Goal: Task Accomplishment & Management: Manage account settings

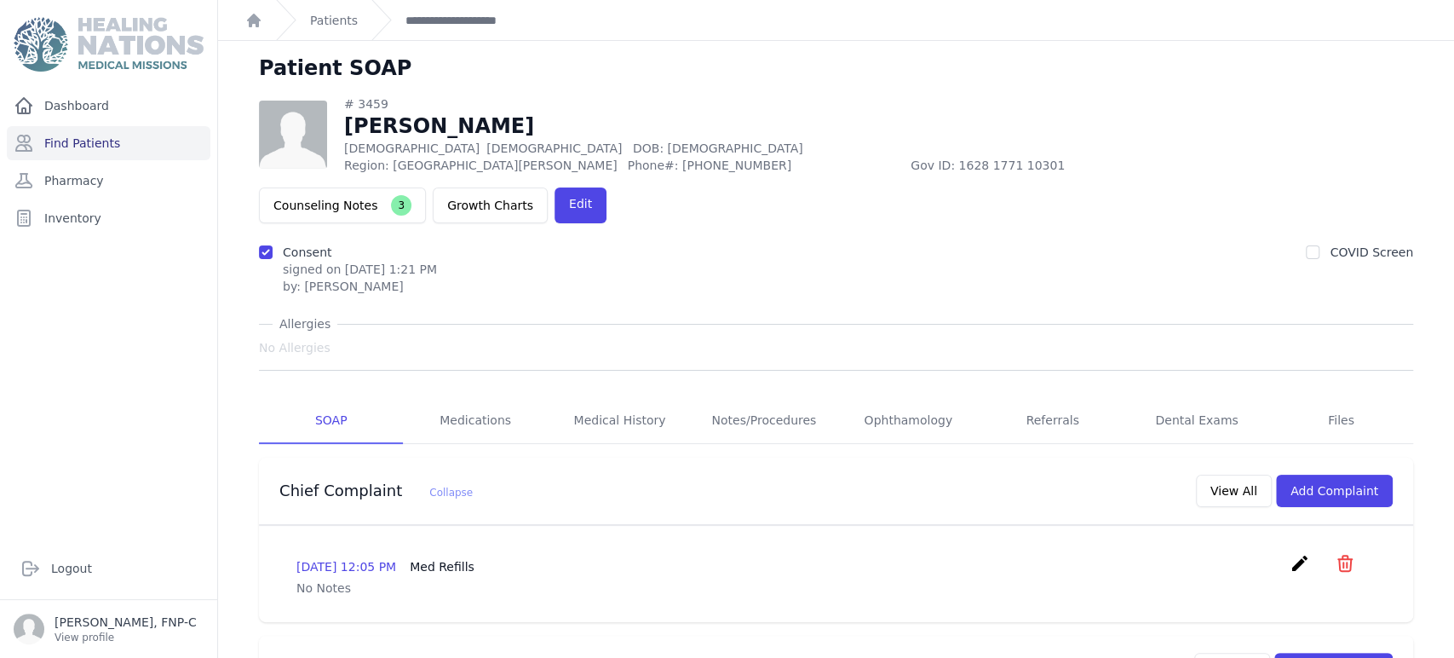
scroll to position [794, 0]
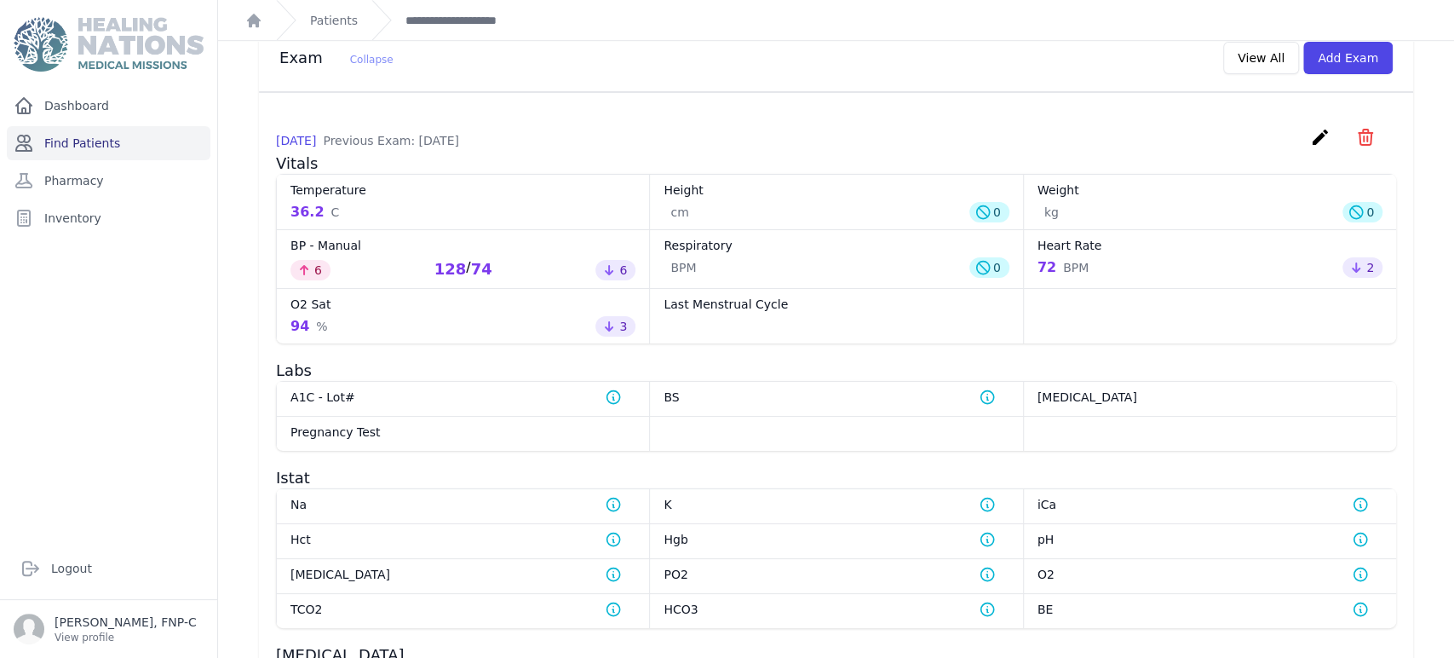
click at [92, 141] on link "Find Patients" at bounding box center [109, 143] width 204 height 34
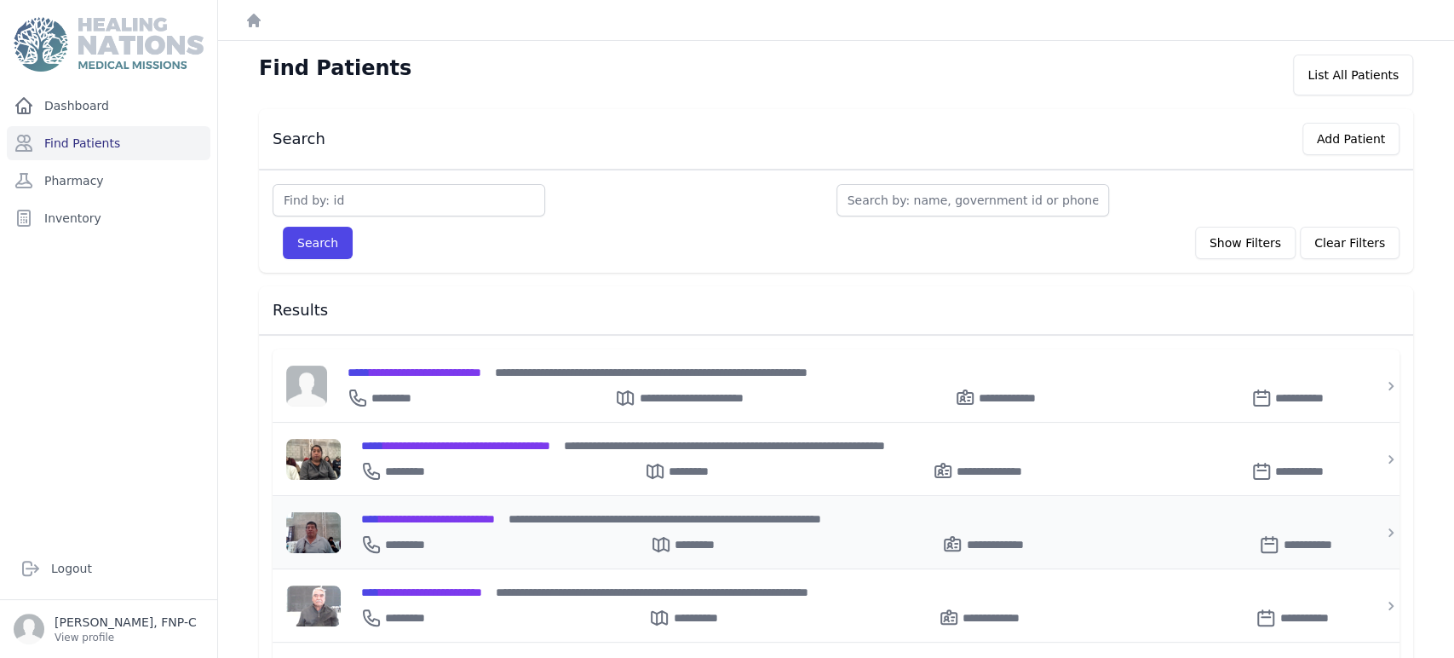
click at [396, 513] on span "**********" at bounding box center [428, 519] width 134 height 12
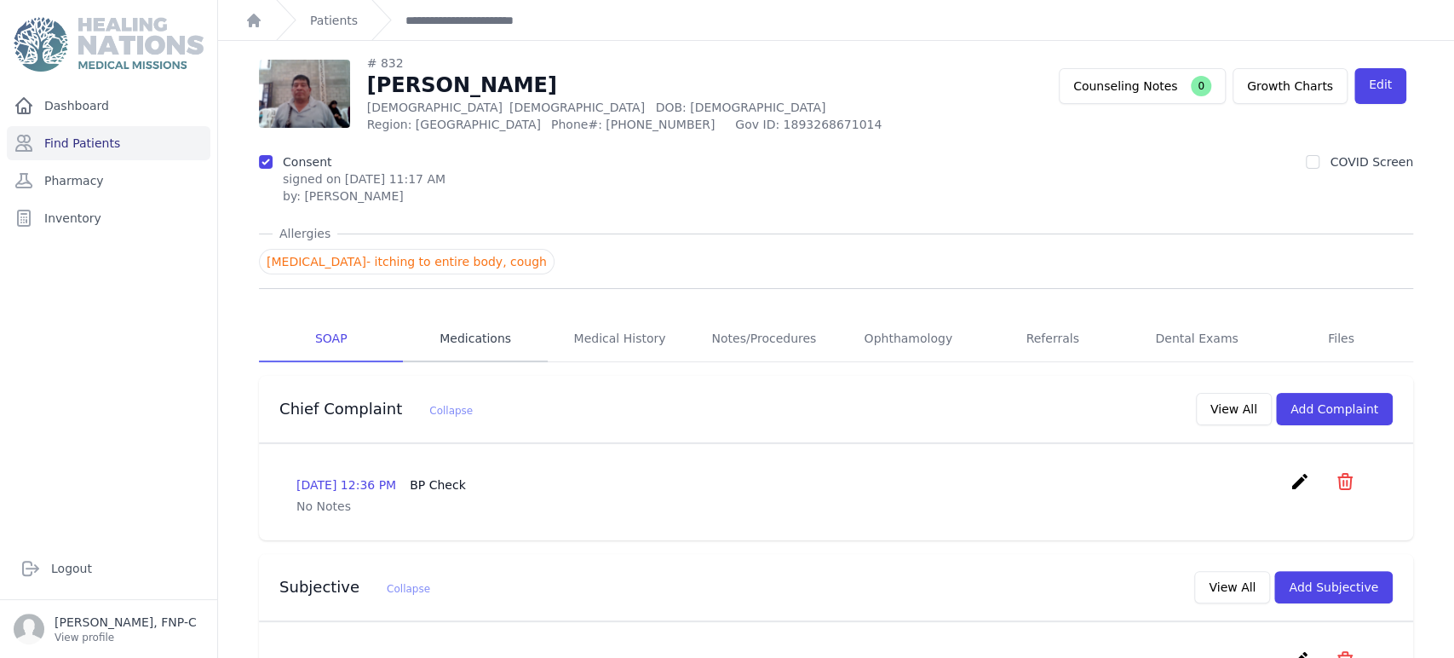
click at [448, 337] on link "Medications" at bounding box center [475, 339] width 144 height 46
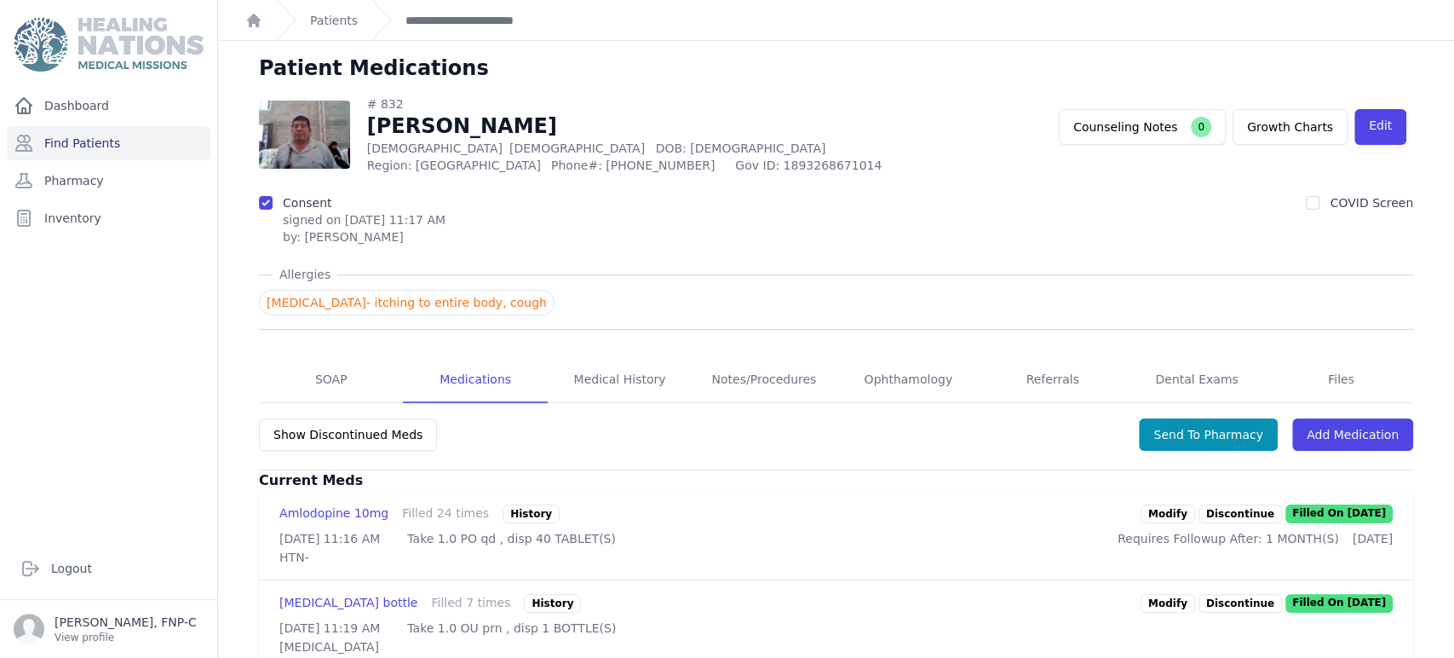
click at [1165, 514] on link "Modify" at bounding box center [1168, 513] width 55 height 19
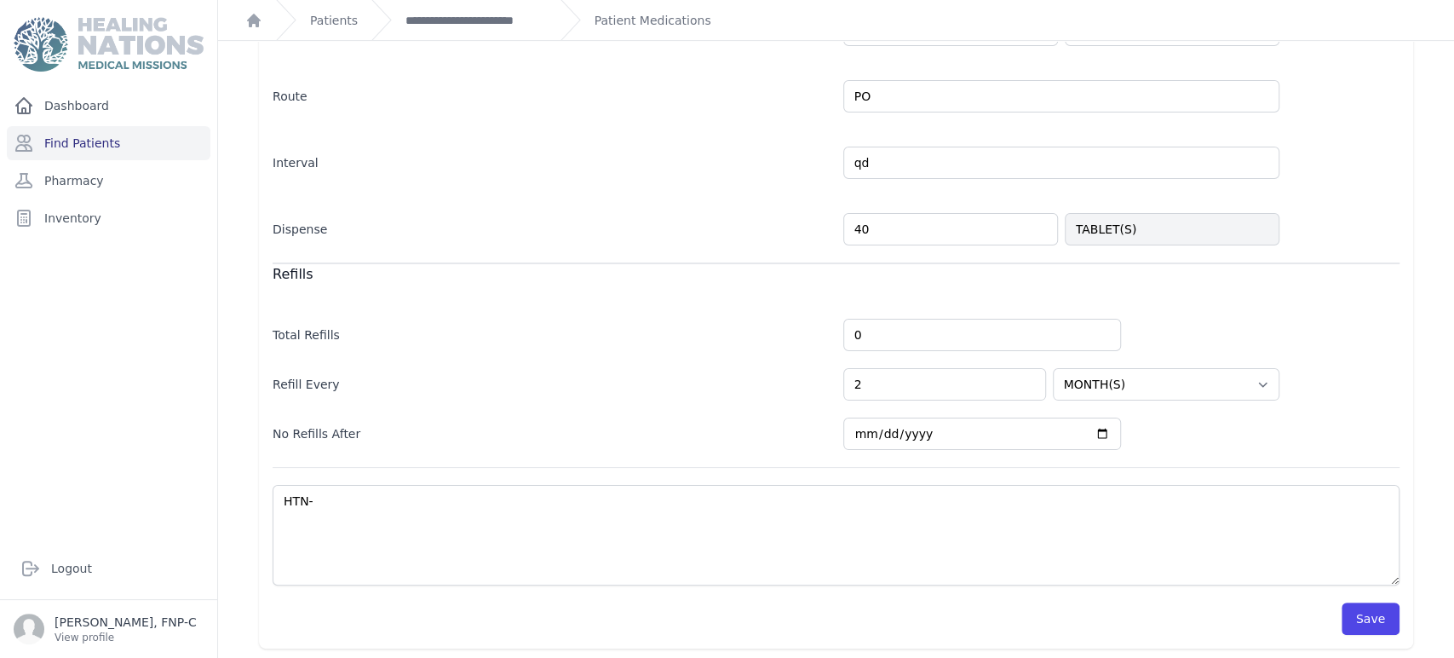
scroll to position [382, 0]
click at [1342, 612] on button "Save" at bounding box center [1371, 617] width 58 height 32
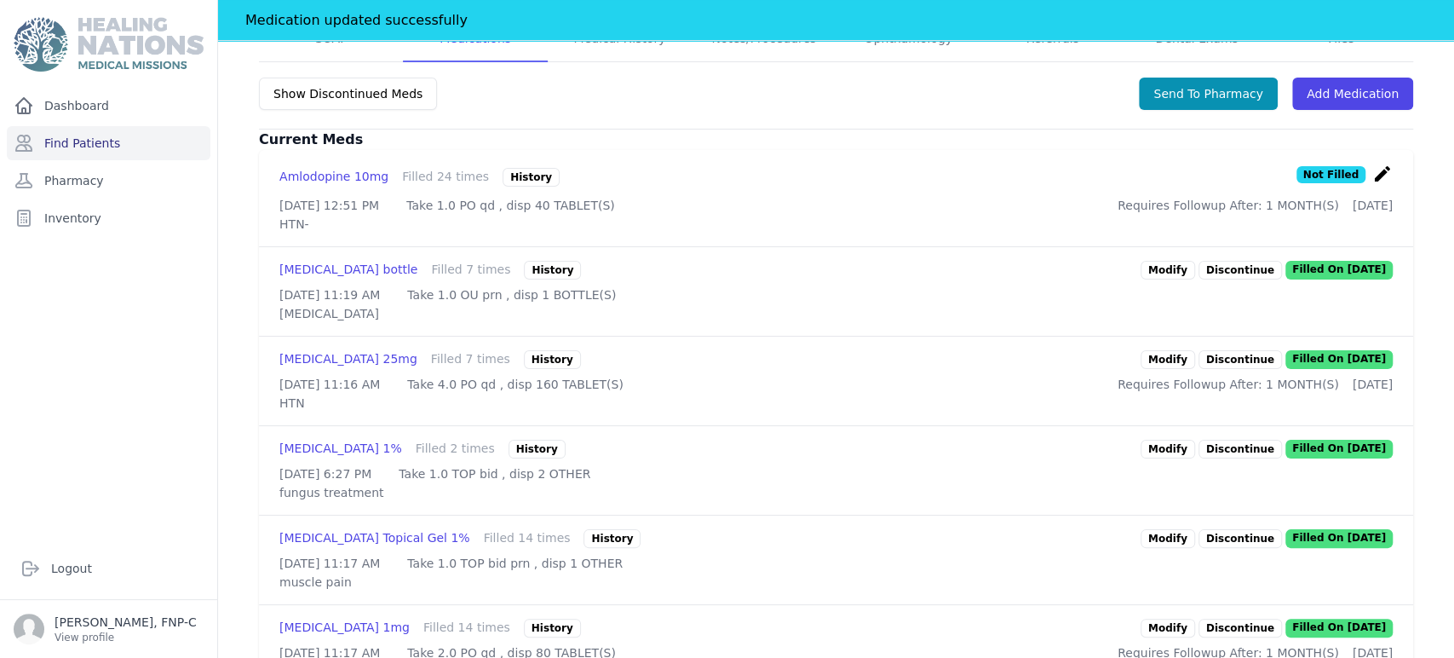
click at [1152, 369] on link "Modify" at bounding box center [1168, 359] width 55 height 19
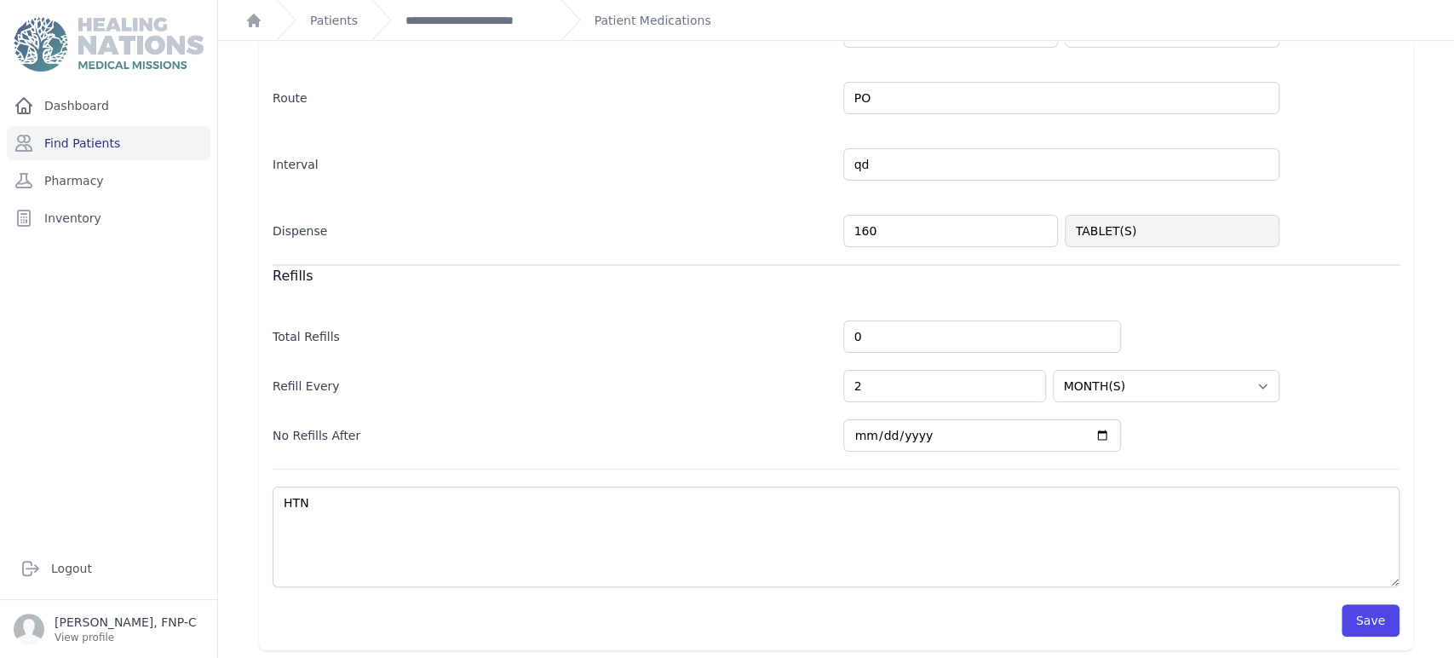
scroll to position [382, 0]
click at [1353, 614] on button "Save" at bounding box center [1371, 617] width 58 height 32
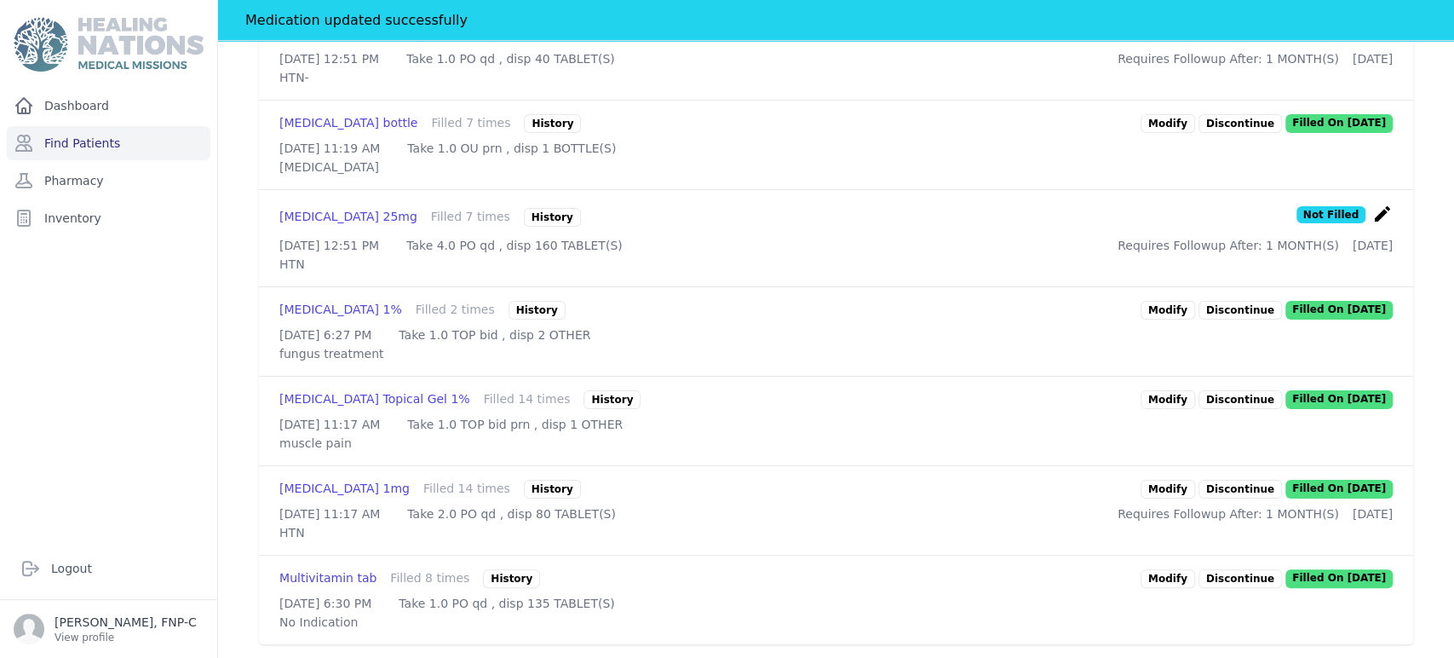
scroll to position [643, 0]
click at [1164, 480] on link "Modify" at bounding box center [1168, 489] width 55 height 19
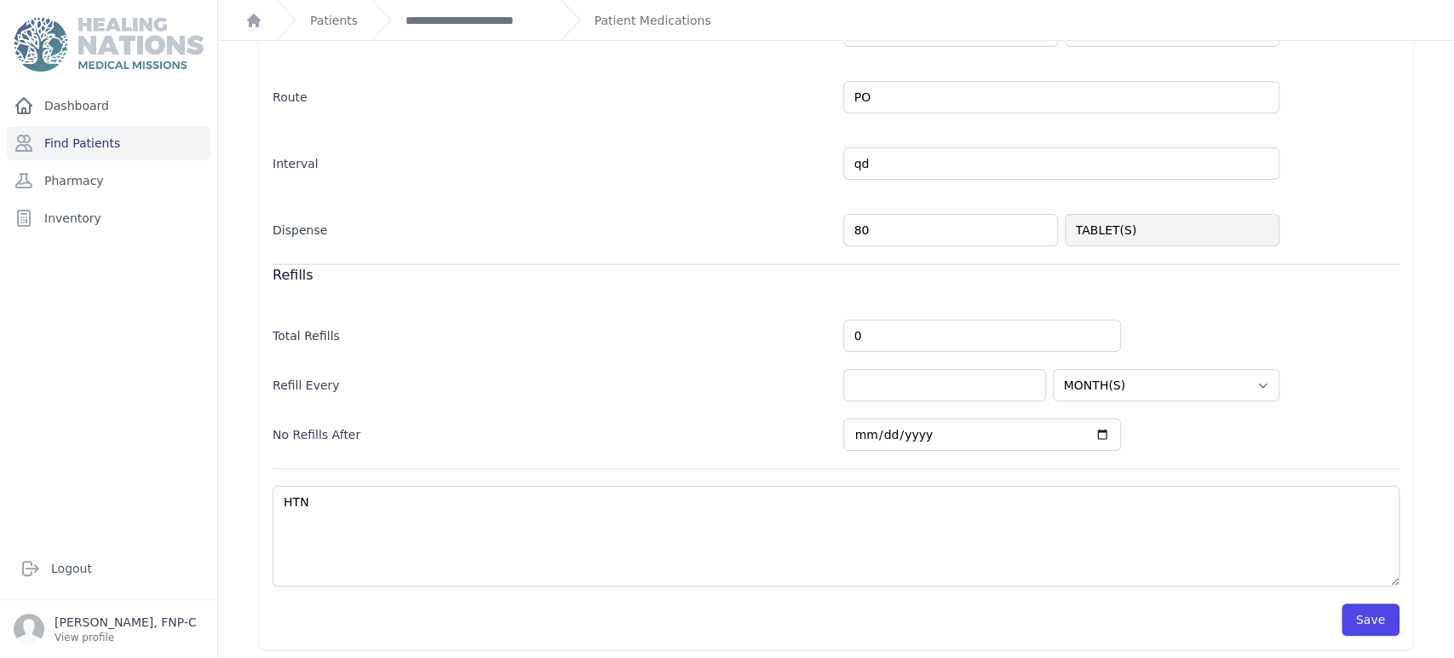
scroll to position [382, 0]
click at [1355, 613] on button "Save" at bounding box center [1371, 617] width 58 height 32
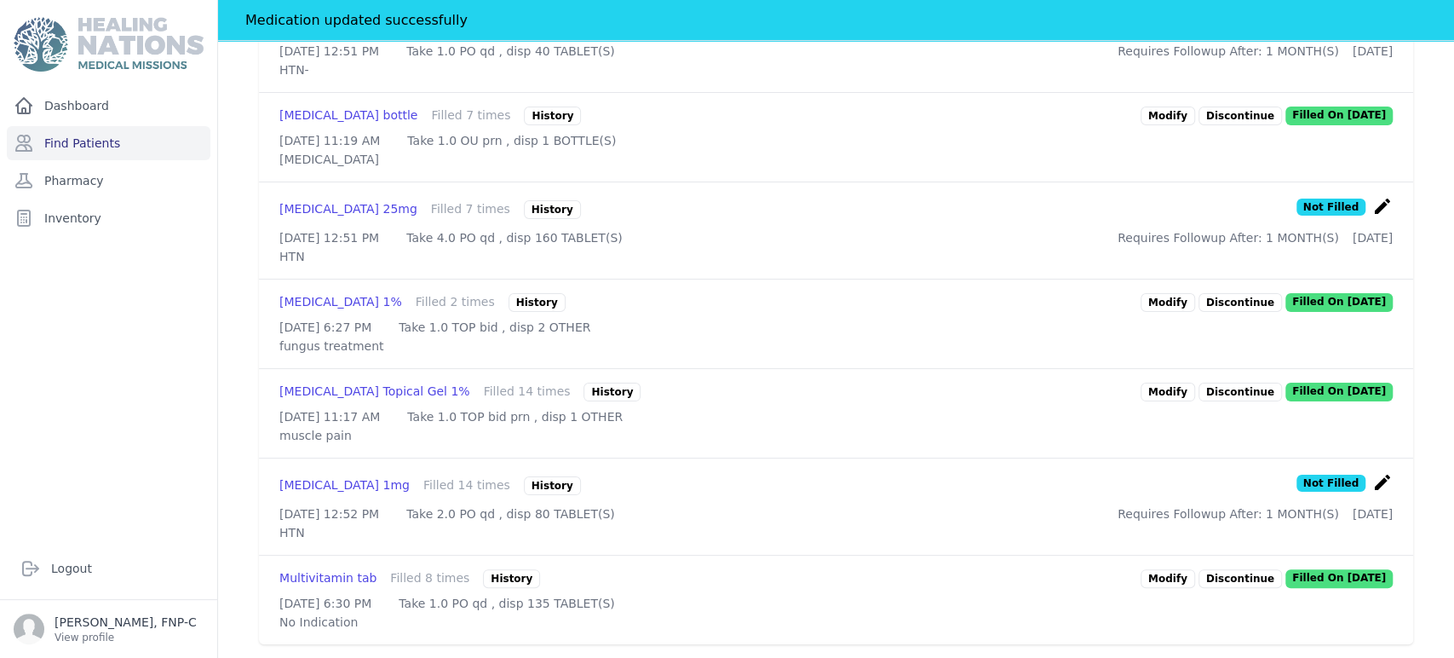
scroll to position [650, 0]
click at [1158, 293] on link "Modify" at bounding box center [1168, 302] width 55 height 19
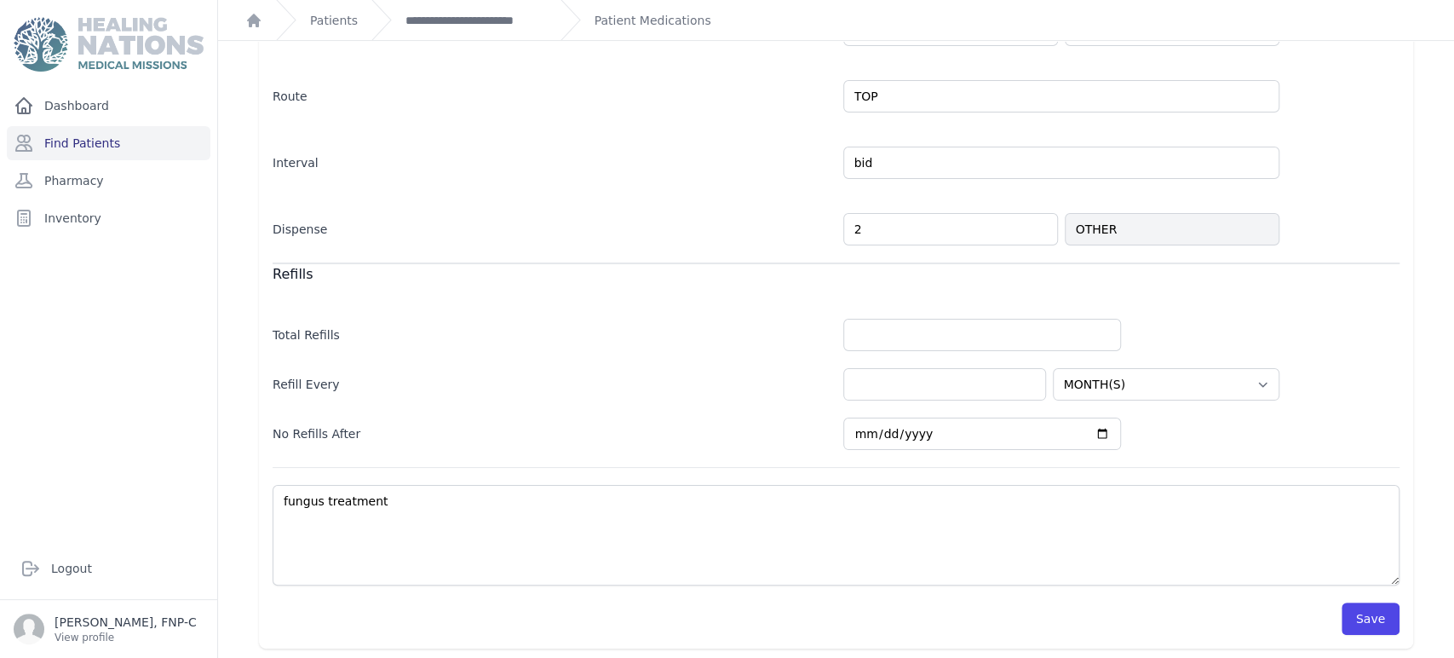
scroll to position [371, 0]
click at [1359, 615] on button "Save" at bounding box center [1371, 617] width 58 height 32
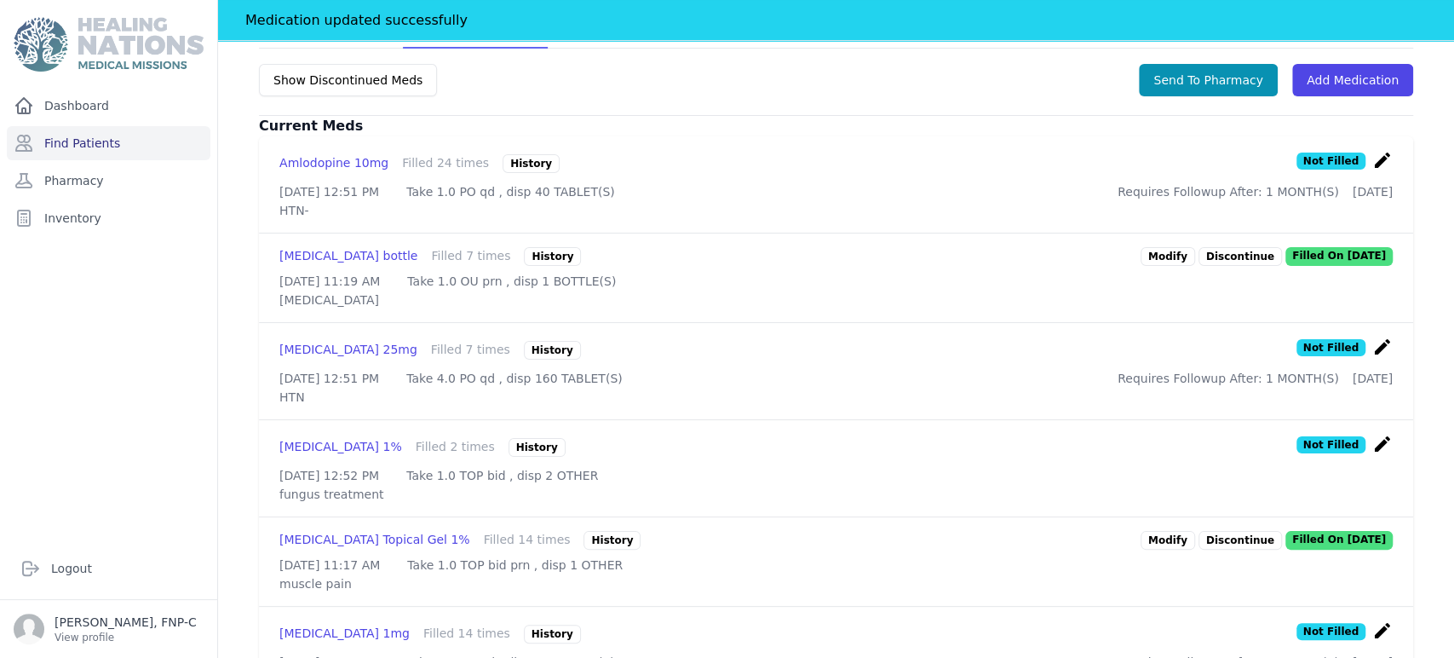
scroll to position [465, 0]
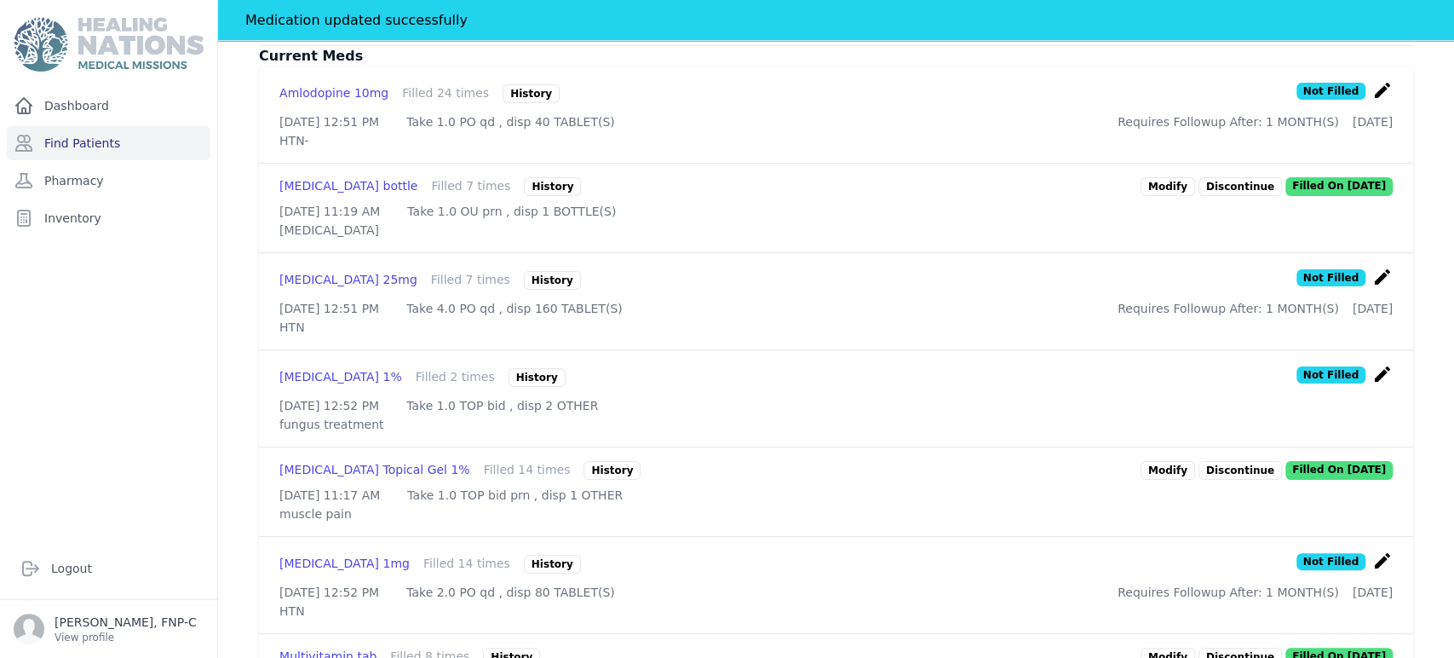
click at [1158, 480] on link "Modify" at bounding box center [1168, 470] width 55 height 19
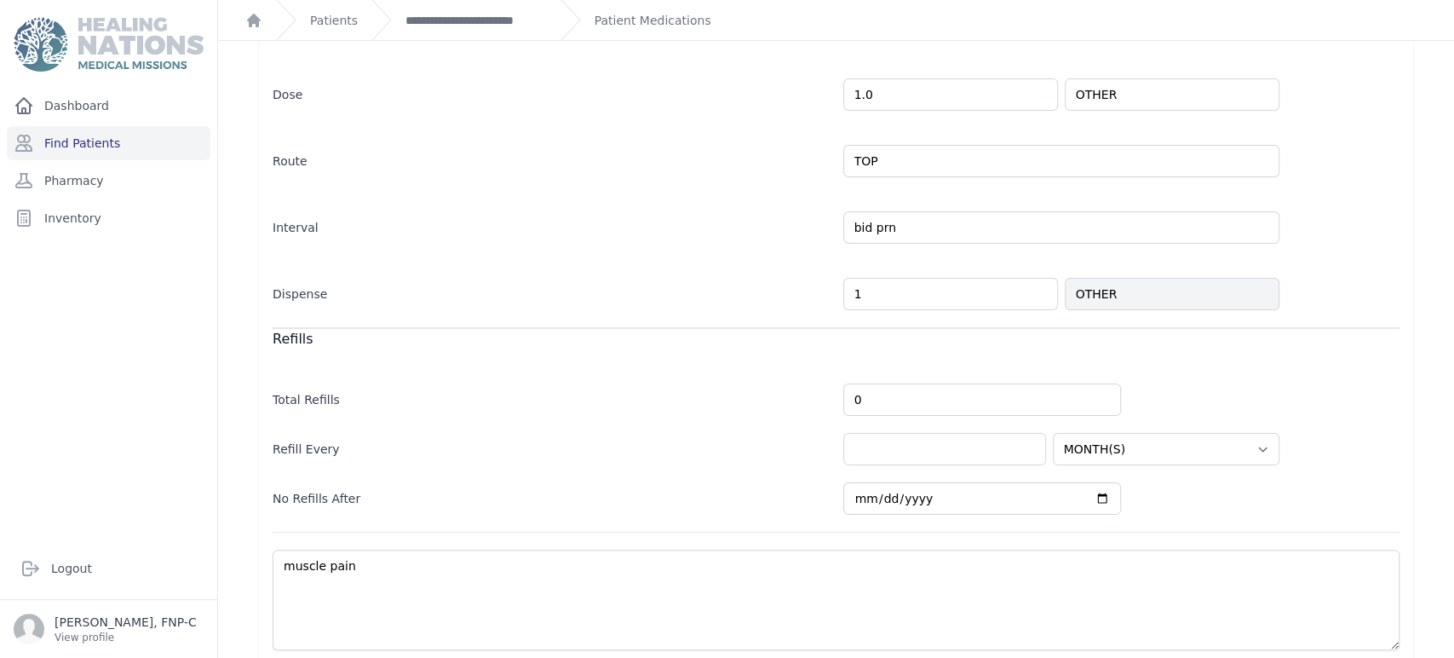
scroll to position [371, 0]
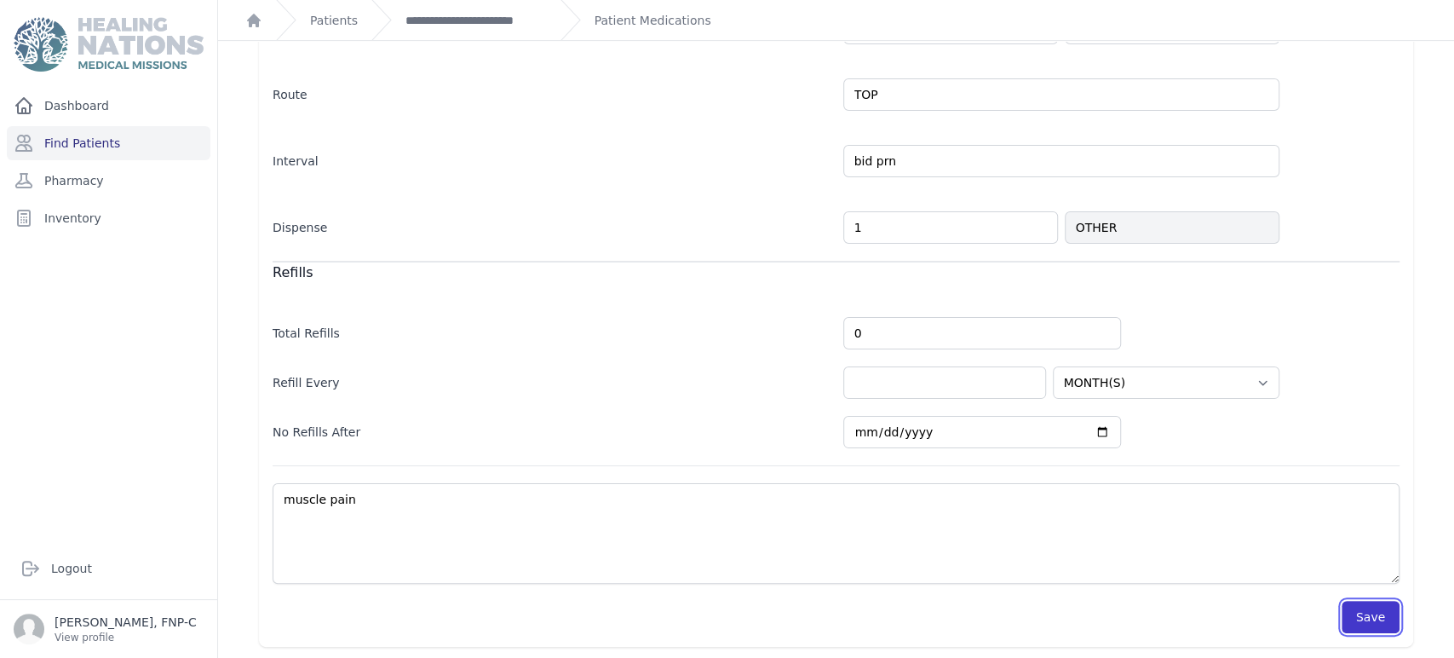
click at [1354, 615] on button "Save" at bounding box center [1371, 617] width 58 height 32
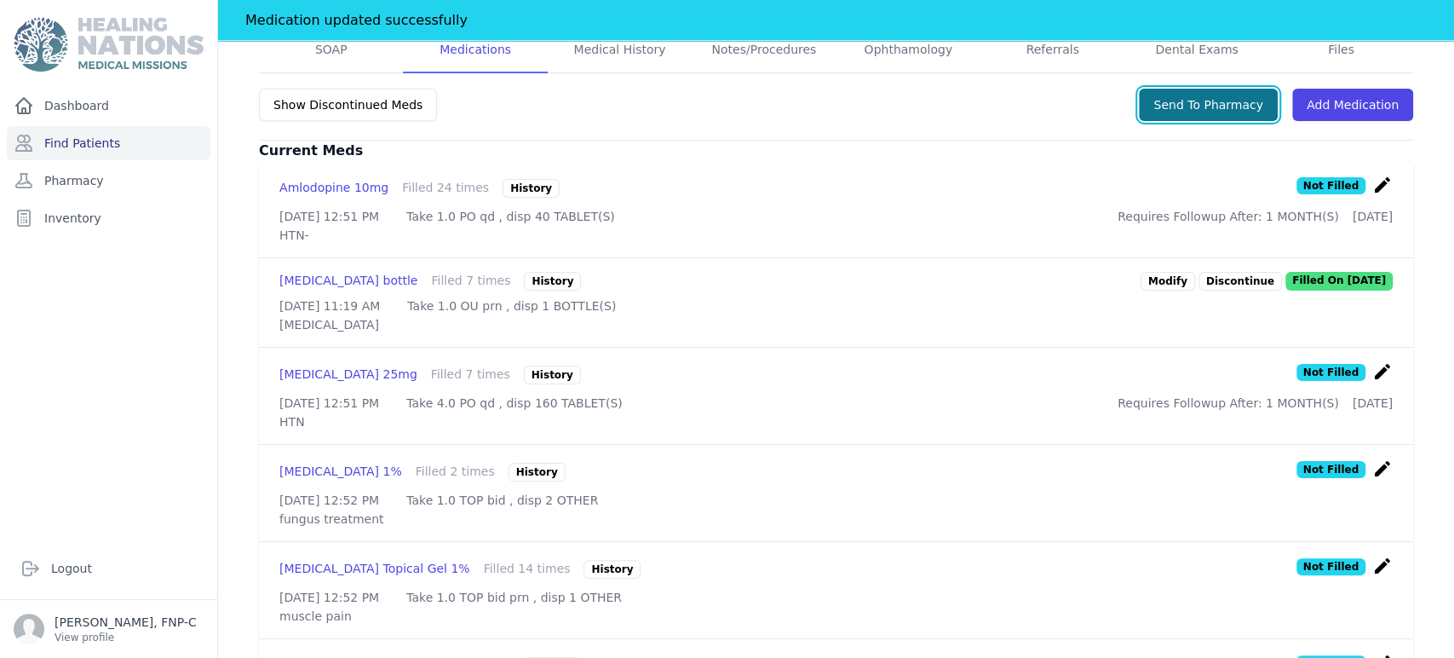
click at [1185, 107] on button "Send To Pharmacy" at bounding box center [1208, 105] width 139 height 32
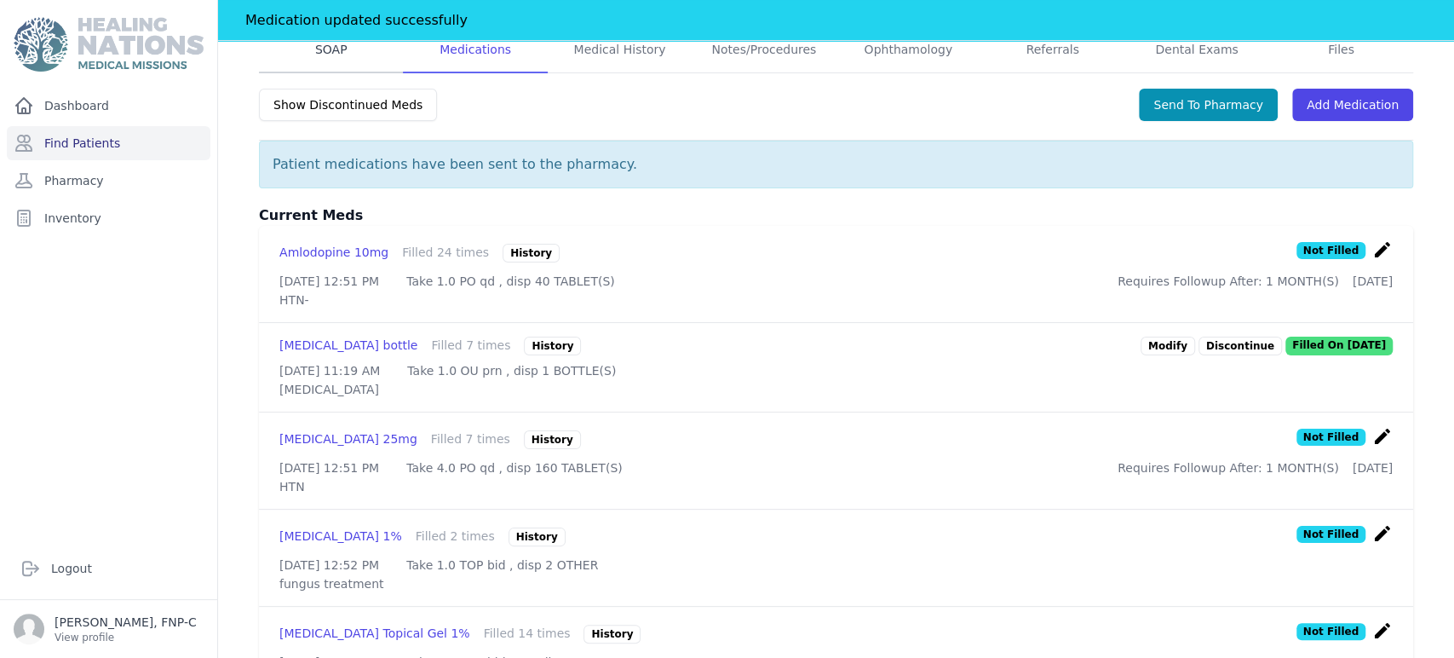
click at [325, 49] on link "SOAP" at bounding box center [331, 50] width 144 height 46
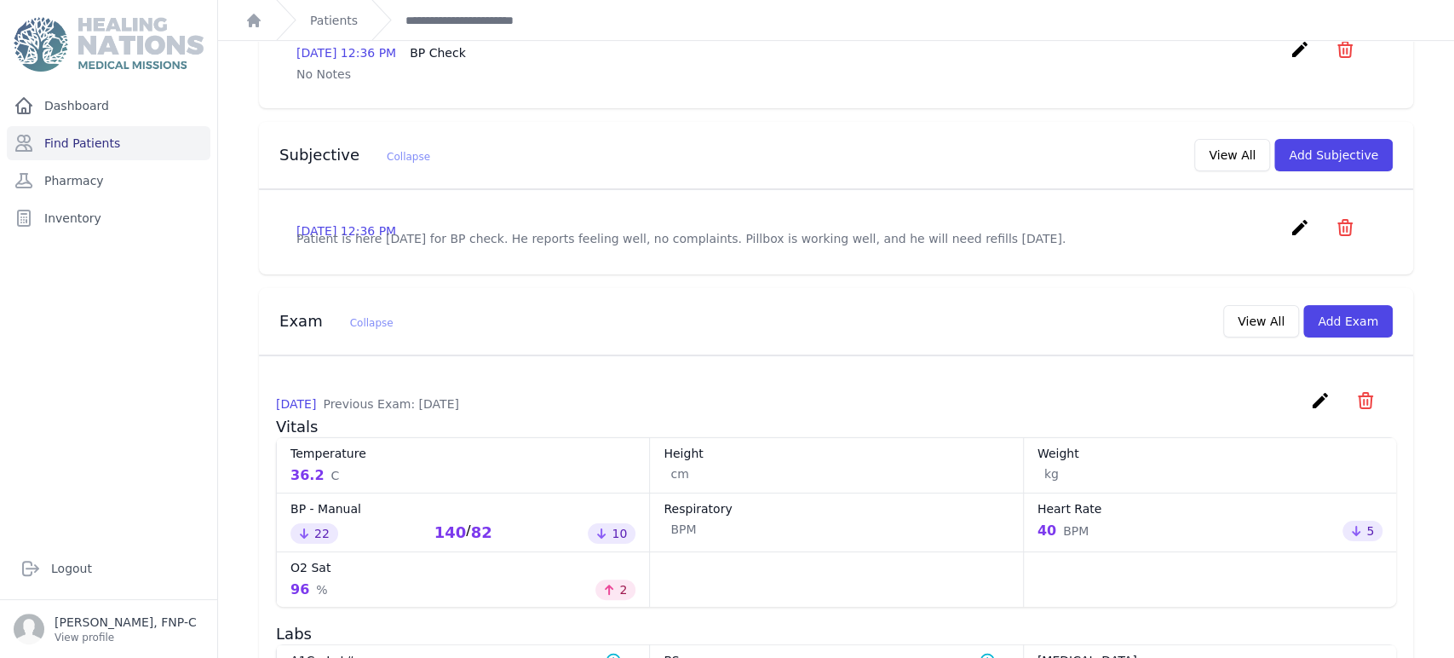
scroll to position [189, 0]
